Goal: Check status: Check status

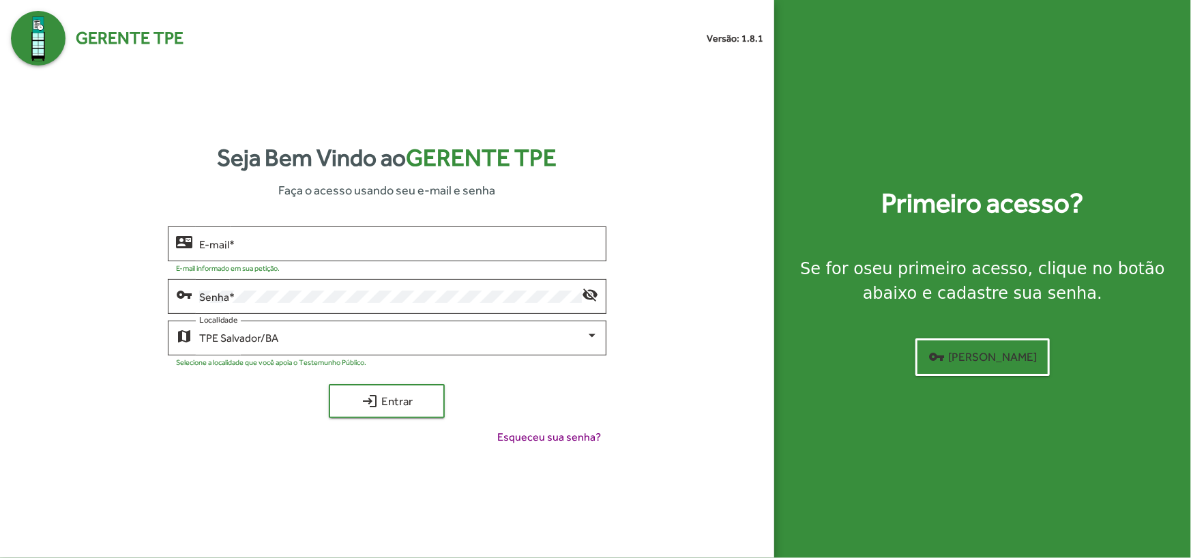
type input "**********"
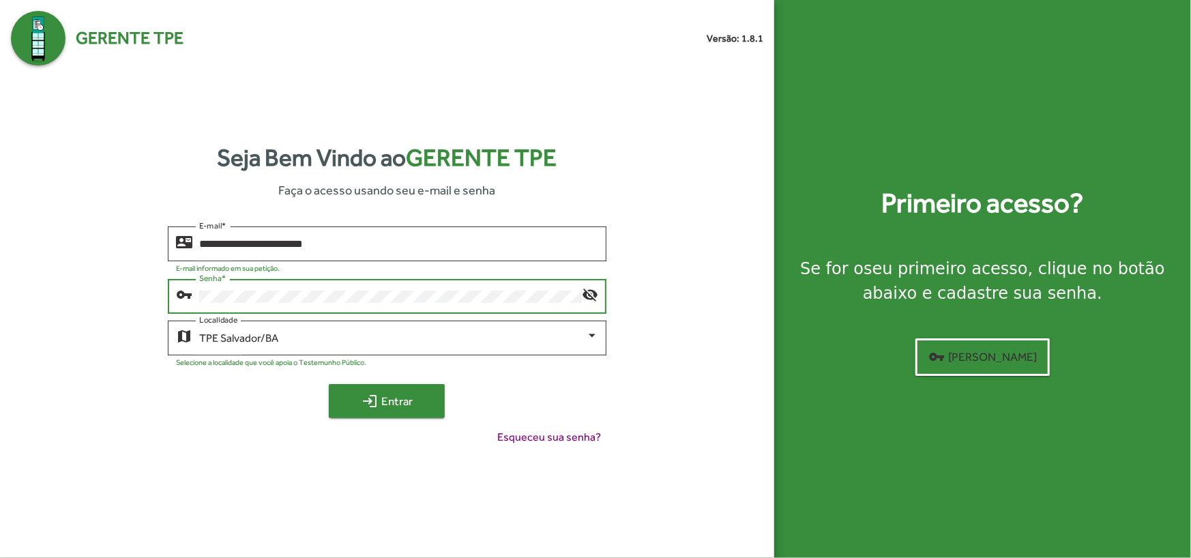
click at [368, 409] on span "login Entrar" at bounding box center [386, 401] width 91 height 25
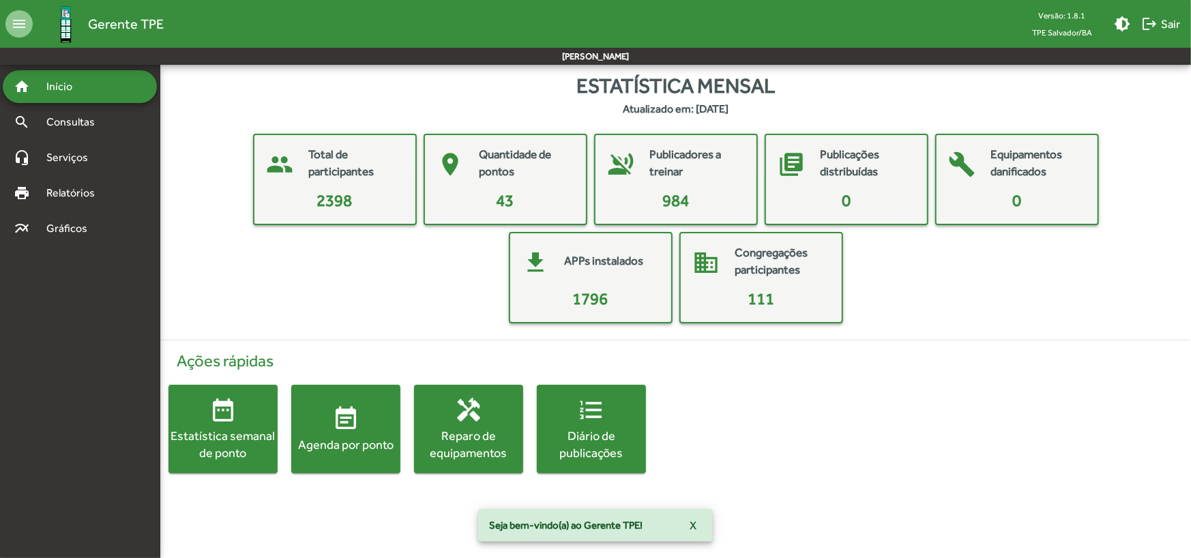
click at [347, 447] on div "Agenda por ponto" at bounding box center [345, 444] width 109 height 17
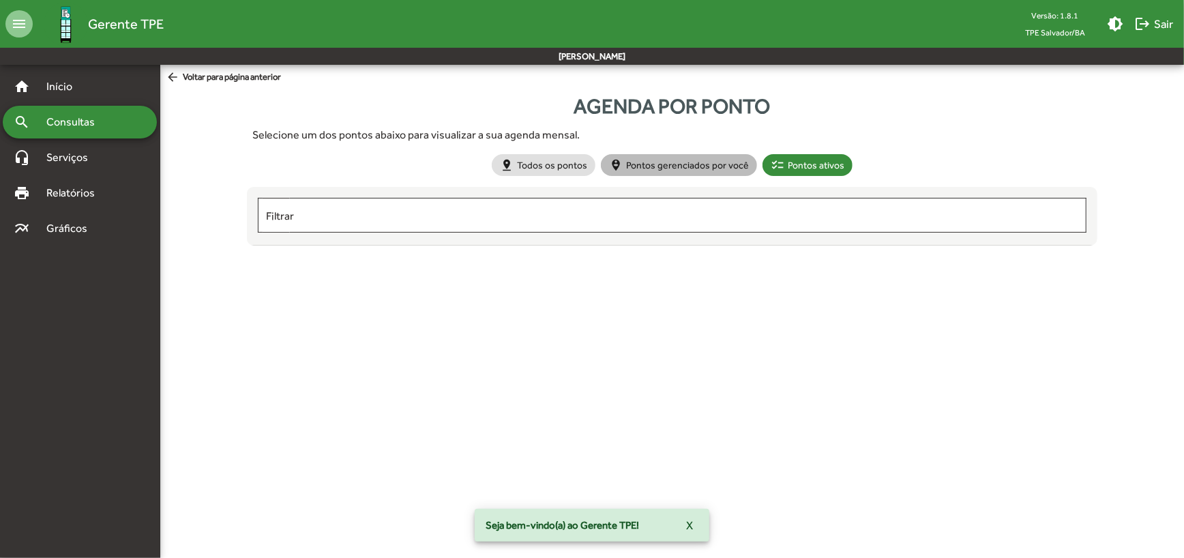
click at [666, 168] on mat-chip "person_pin_circle Pontos gerenciados por você" at bounding box center [679, 165] width 156 height 22
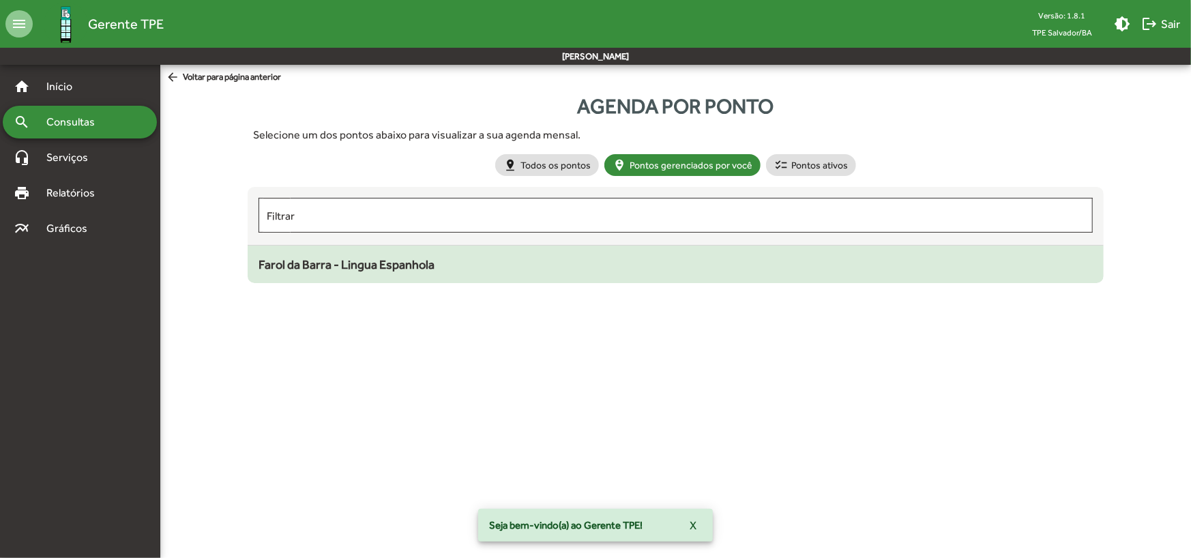
click at [387, 272] on div "Farol da Barra - Lingua Espanhola" at bounding box center [676, 264] width 834 height 18
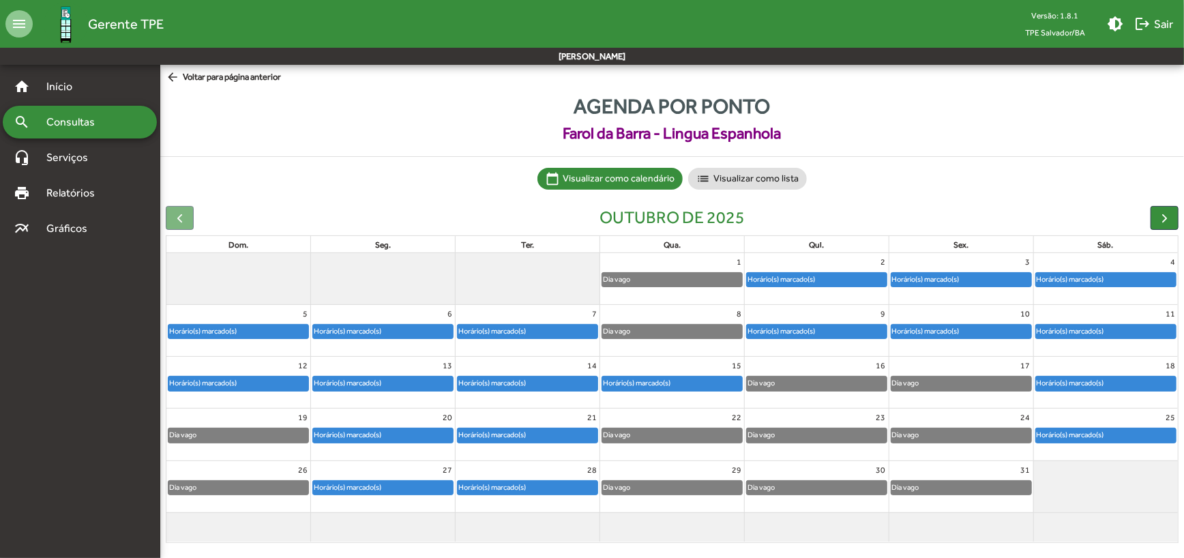
click at [647, 385] on div "Horário(s) marcado(s)" at bounding box center [636, 383] width 69 height 13
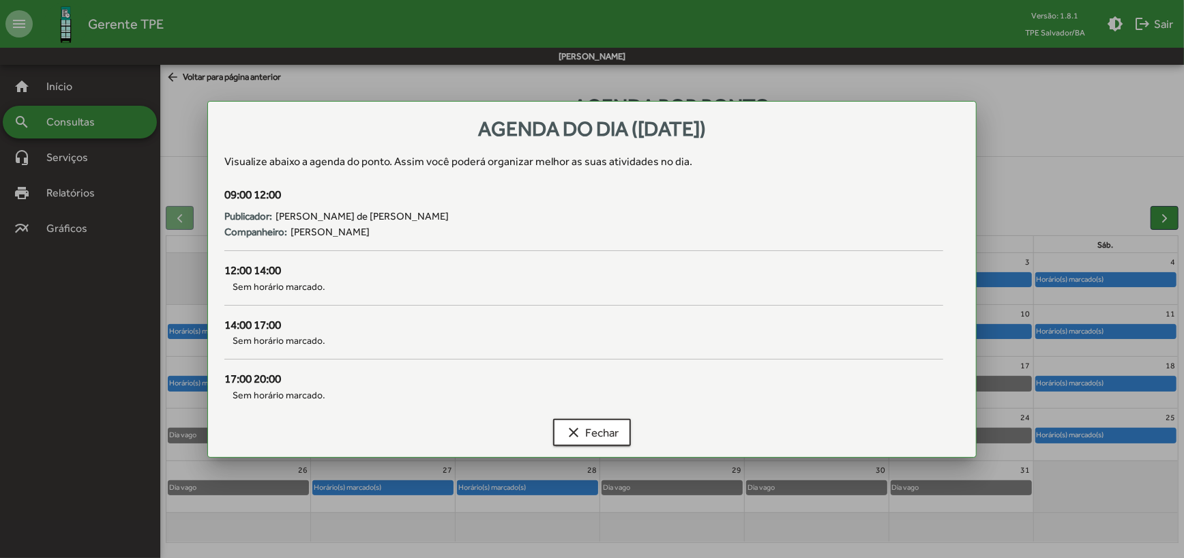
click at [229, 255] on div "09:00 12:00 Publicador: [PERSON_NAME]: [PERSON_NAME]" at bounding box center [583, 224] width 735 height 76
click at [933, 334] on span "Sem horário marcado." at bounding box center [583, 341] width 719 height 14
click at [1030, 265] on div at bounding box center [592, 279] width 1184 height 558
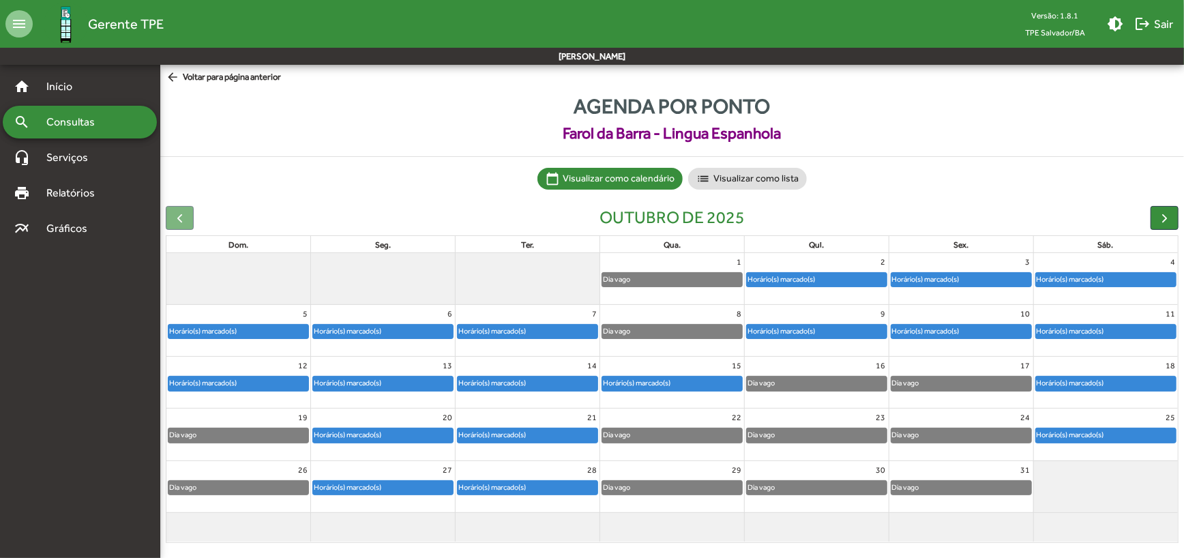
click at [1074, 354] on div "11 Horário(s) marcado(s)" at bounding box center [1106, 330] width 144 height 51
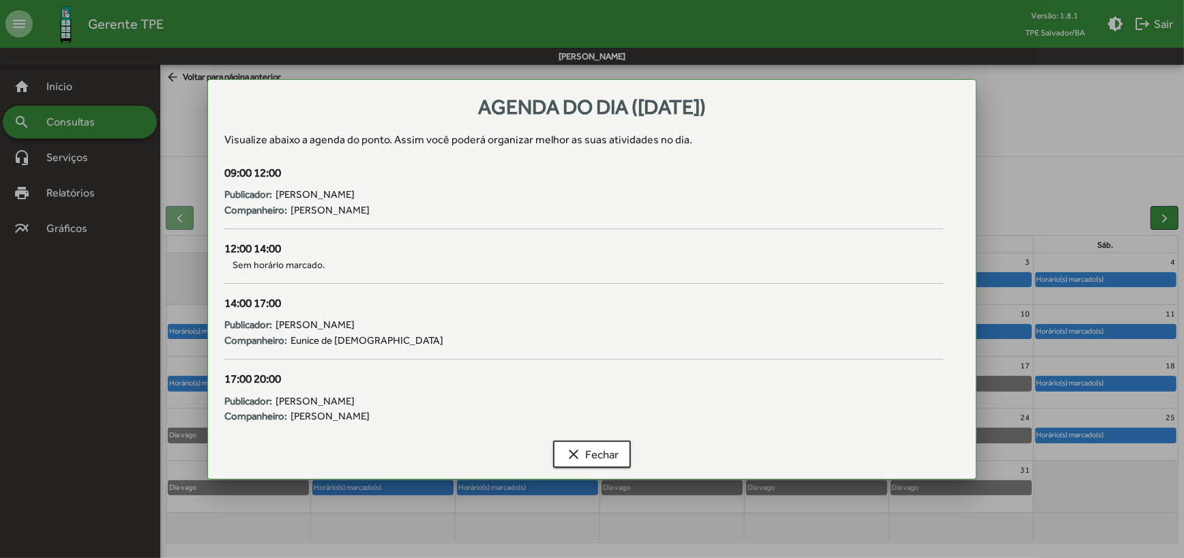
click at [1077, 383] on div at bounding box center [592, 279] width 1184 height 558
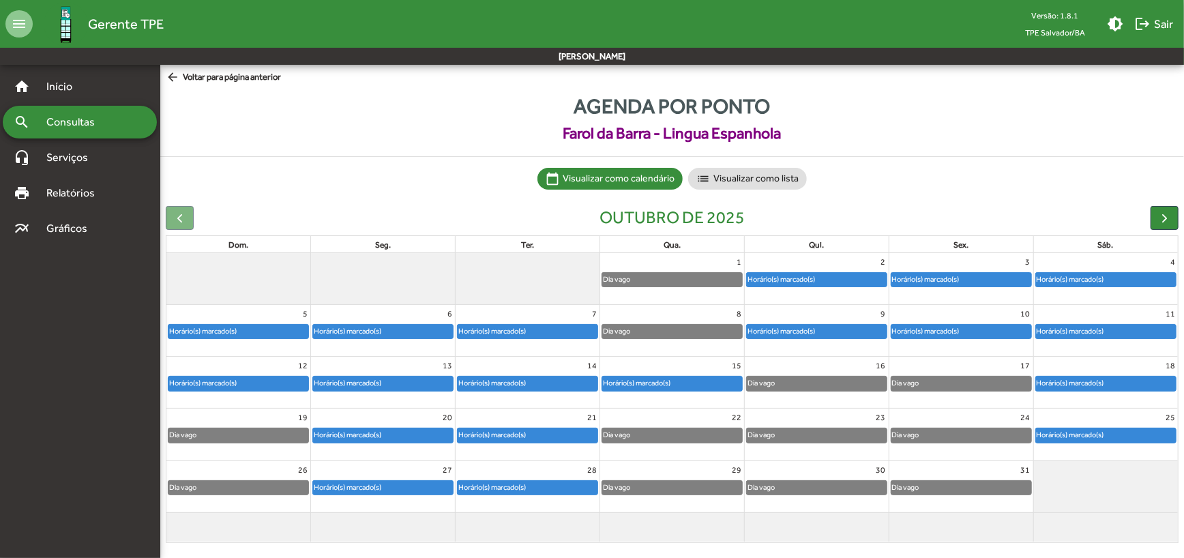
click at [1085, 382] on div "Horário(s) marcado(s)" at bounding box center [1070, 383] width 69 height 13
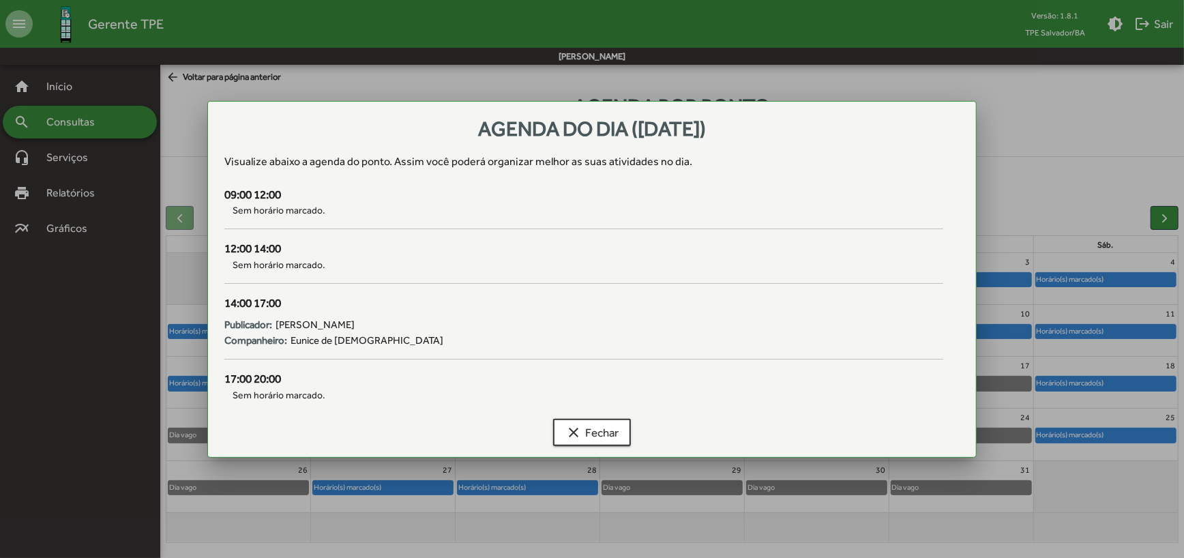
click at [930, 372] on div "17:00 20:00" at bounding box center [583, 379] width 719 height 18
click at [1032, 409] on div at bounding box center [592, 279] width 1184 height 558
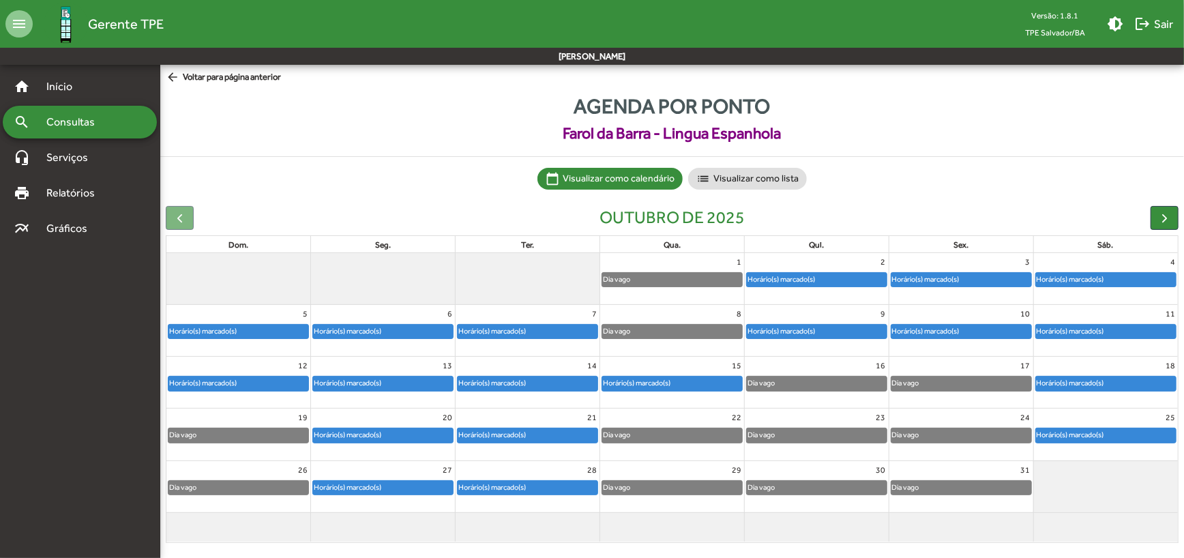
click at [23, 18] on mat-icon "menu" at bounding box center [18, 23] width 27 height 27
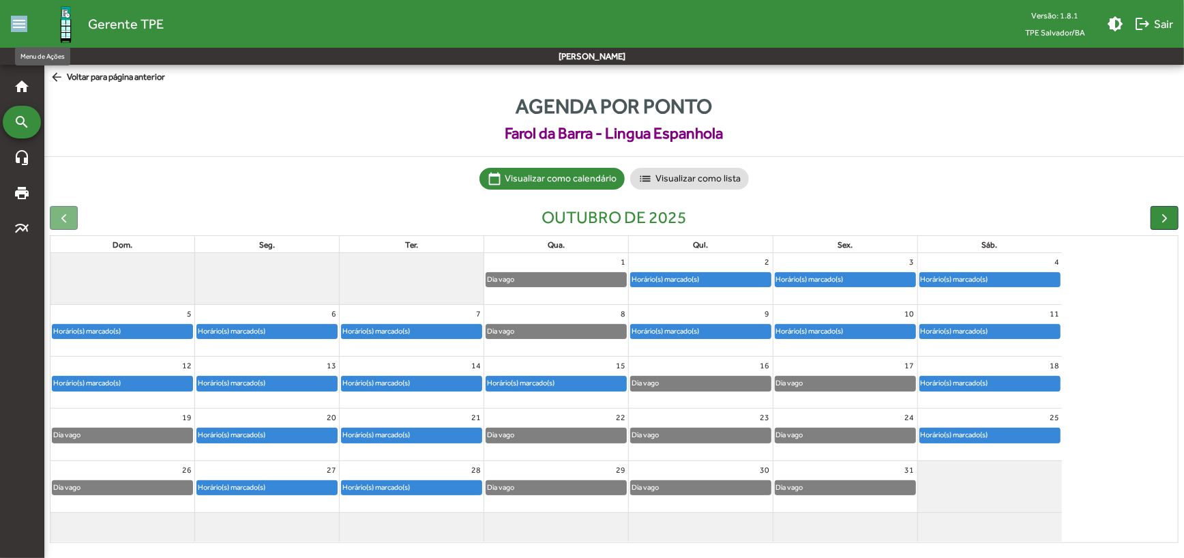
click at [23, 18] on mat-icon "menu" at bounding box center [18, 23] width 27 height 27
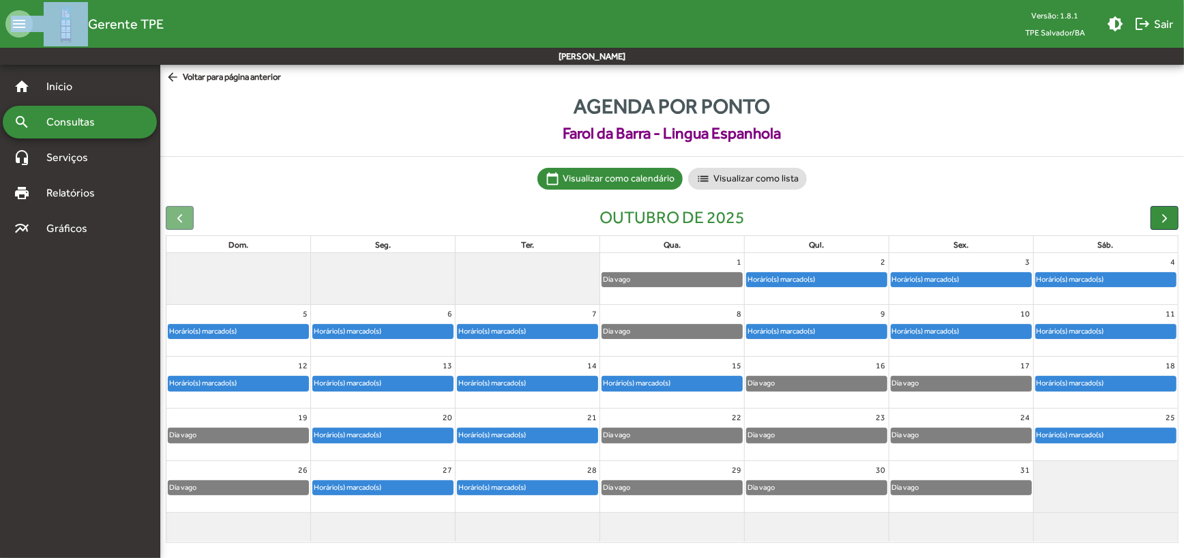
click at [23, 18] on mat-icon "menu" at bounding box center [18, 23] width 27 height 27
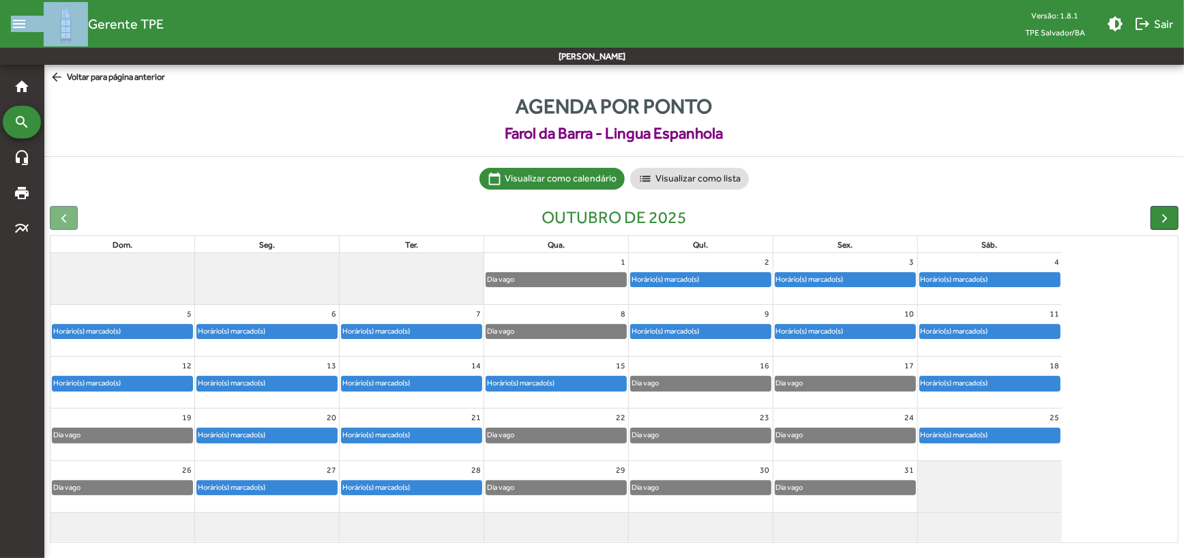
click at [23, 18] on mat-icon "menu" at bounding box center [18, 23] width 27 height 27
